Goal: Task Accomplishment & Management: Manage account settings

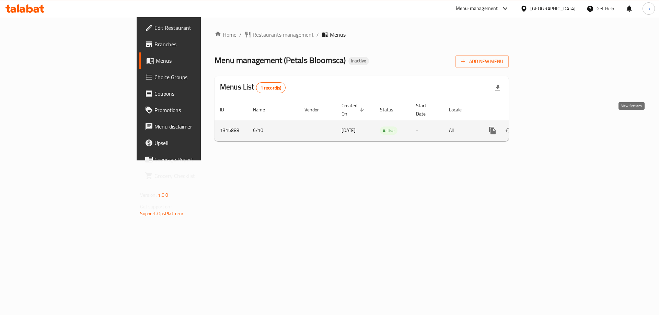
click at [546, 127] on icon "enhanced table" at bounding box center [542, 131] width 8 height 8
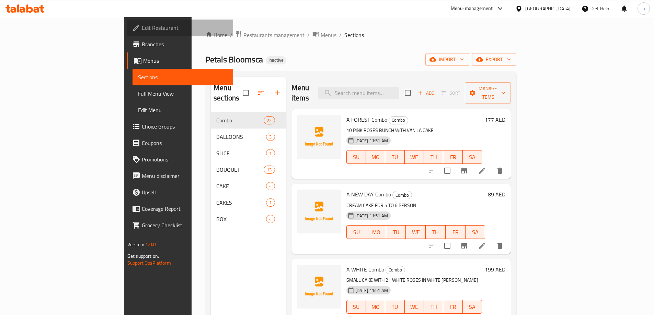
click at [142, 28] on span "Edit Restaurant" at bounding box center [185, 28] width 86 height 8
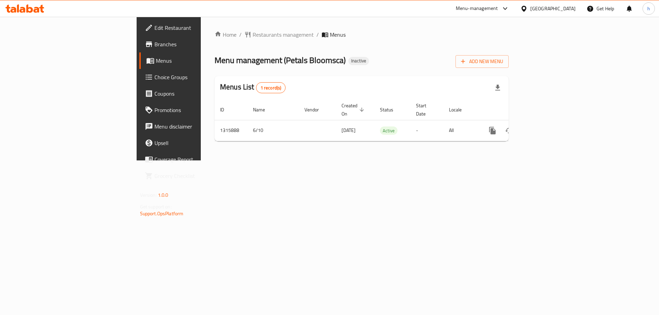
click at [154, 46] on span "Branches" at bounding box center [197, 44] width 87 height 8
click at [154, 41] on span "Branches" at bounding box center [197, 44] width 87 height 8
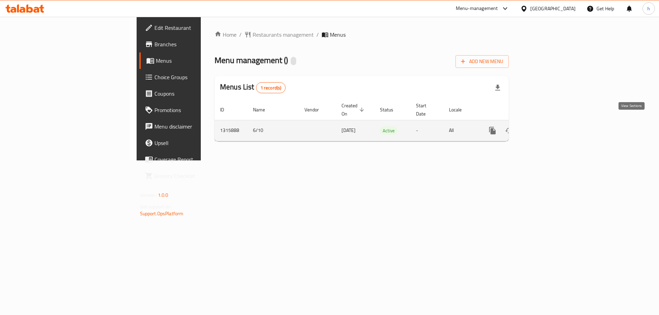
click at [546, 127] on icon "enhanced table" at bounding box center [542, 131] width 8 height 8
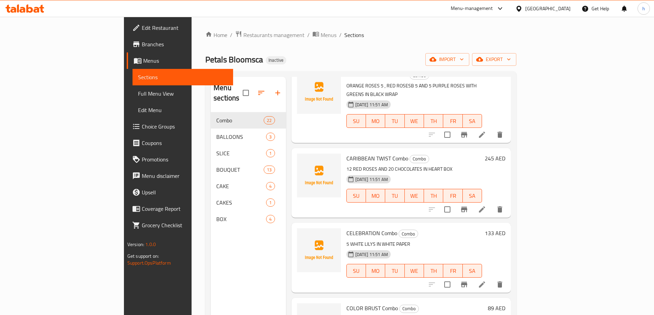
scroll to position [1167, 0]
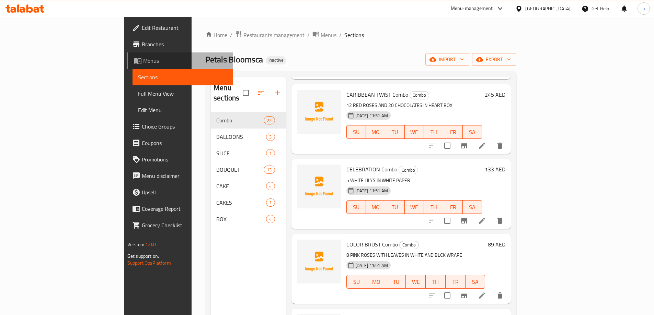
click at [143, 58] on span "Menus" at bounding box center [185, 61] width 84 height 8
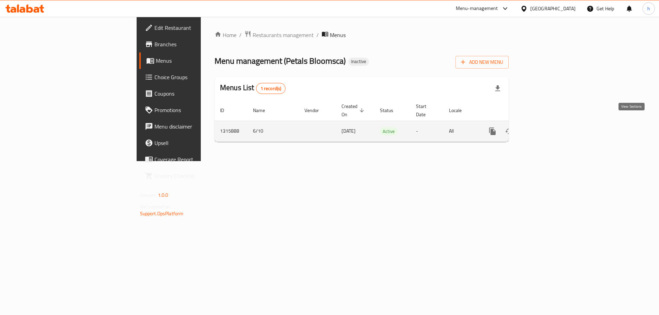
click at [550, 129] on link "enhanced table" at bounding box center [542, 131] width 16 height 16
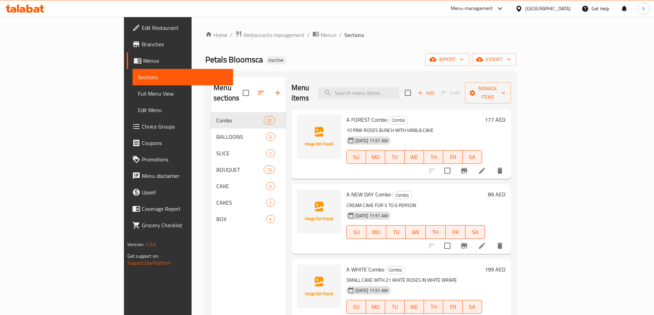
click at [138, 95] on span "Full Menu View" at bounding box center [183, 94] width 90 height 8
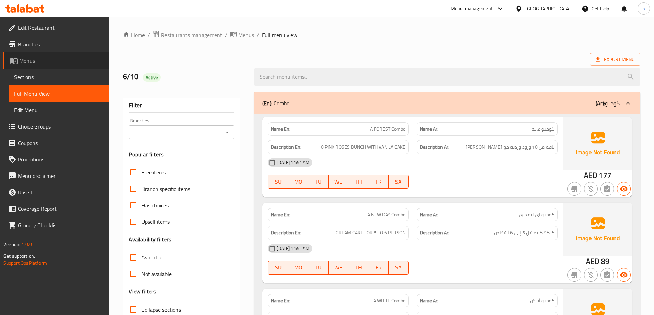
click at [43, 63] on span "Menus" at bounding box center [61, 61] width 84 height 8
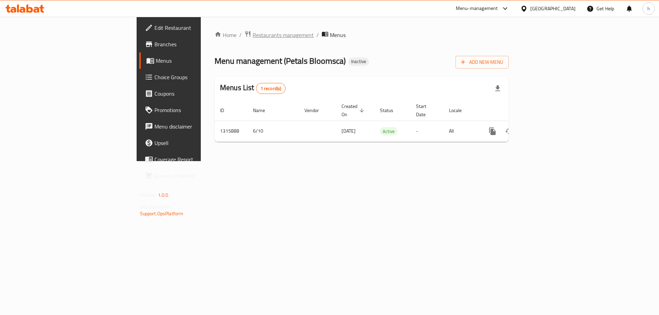
click at [253, 39] on span "Restaurants management" at bounding box center [283, 35] width 61 height 8
